Goal: Information Seeking & Learning: Learn about a topic

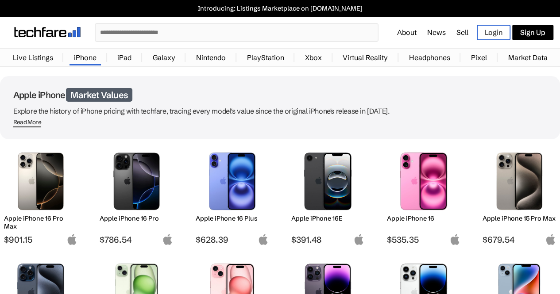
click at [130, 190] on img at bounding box center [136, 182] width 60 height 58
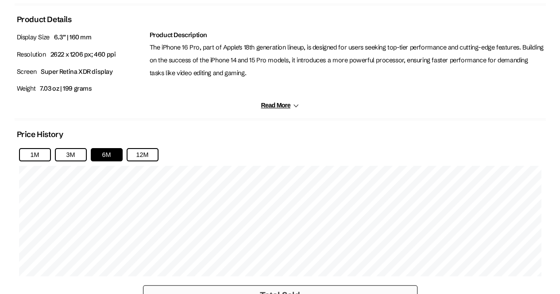
scroll to position [500, 0]
click at [144, 149] on button "12M" at bounding box center [143, 154] width 32 height 13
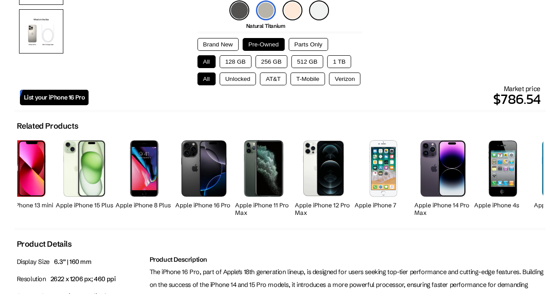
scroll to position [0, 0]
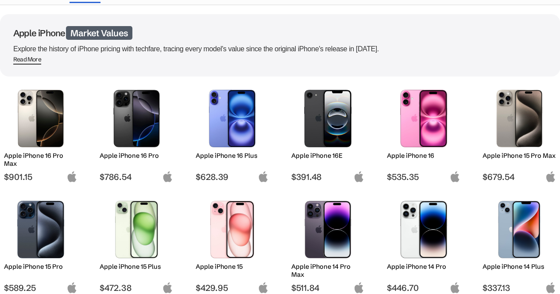
scroll to position [74, 0]
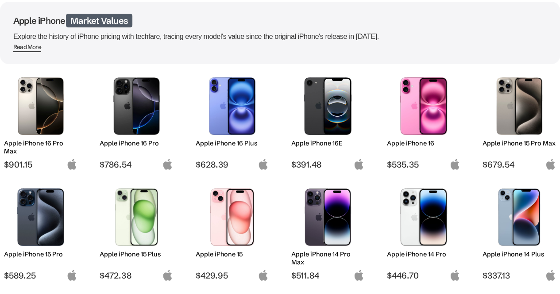
click at [417, 105] on img at bounding box center [423, 106] width 60 height 58
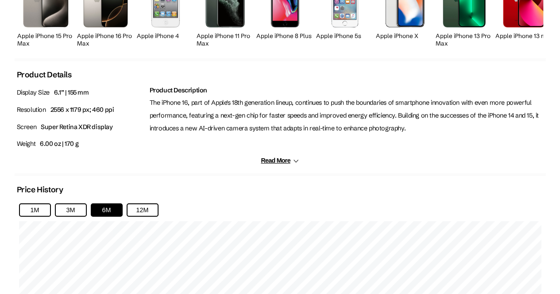
scroll to position [449, 0]
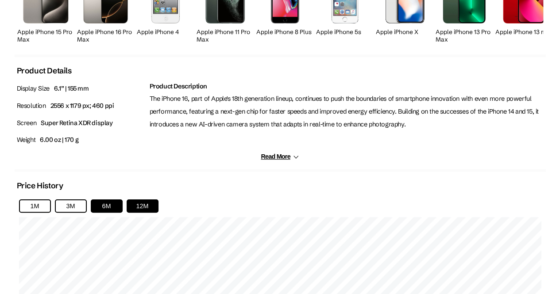
click at [148, 203] on button "12M" at bounding box center [143, 205] width 32 height 13
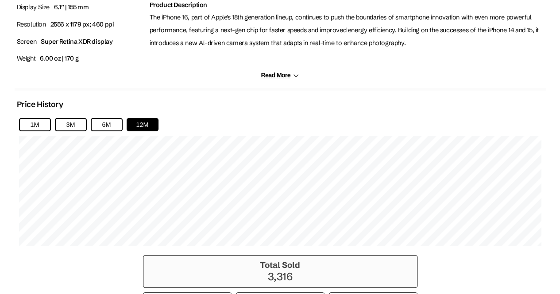
scroll to position [526, 0]
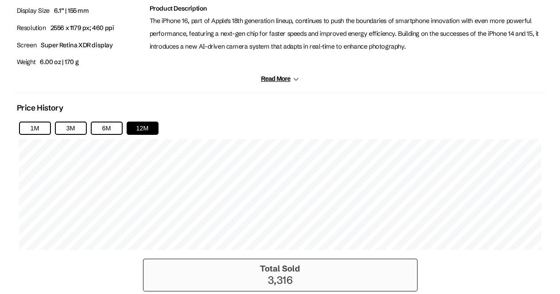
click at [285, 79] on button "Read More" at bounding box center [280, 79] width 38 height 8
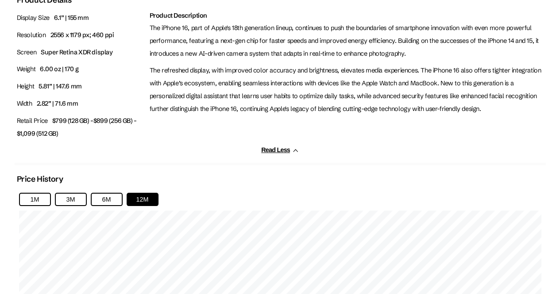
scroll to position [522, 0]
